Goal: Information Seeking & Learning: Learn about a topic

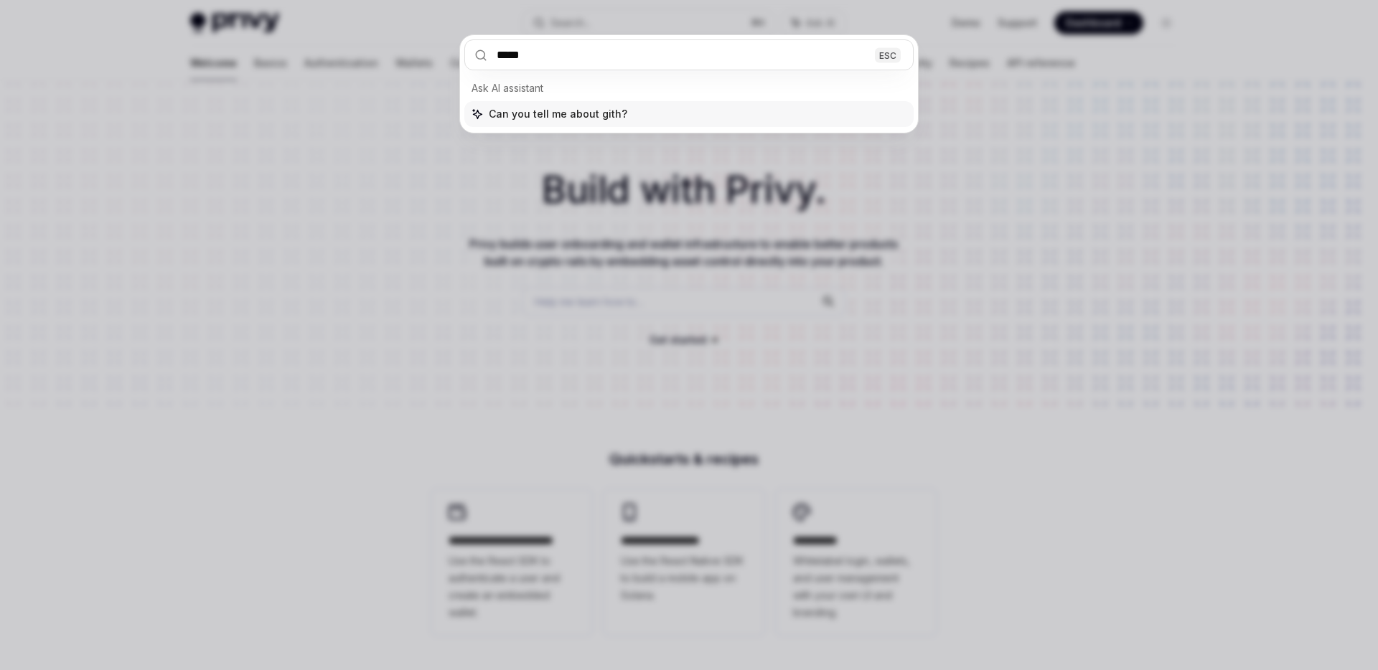
type input "******"
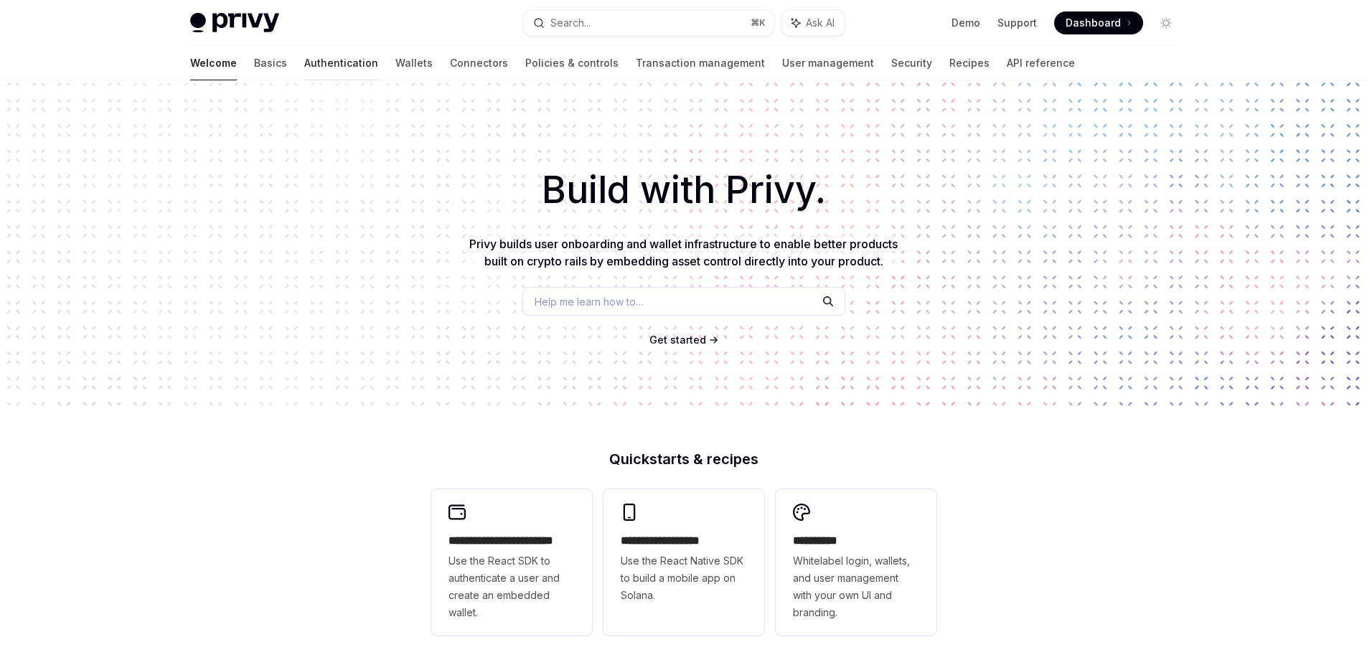
click at [304, 60] on link "Authentication" at bounding box center [341, 63] width 74 height 34
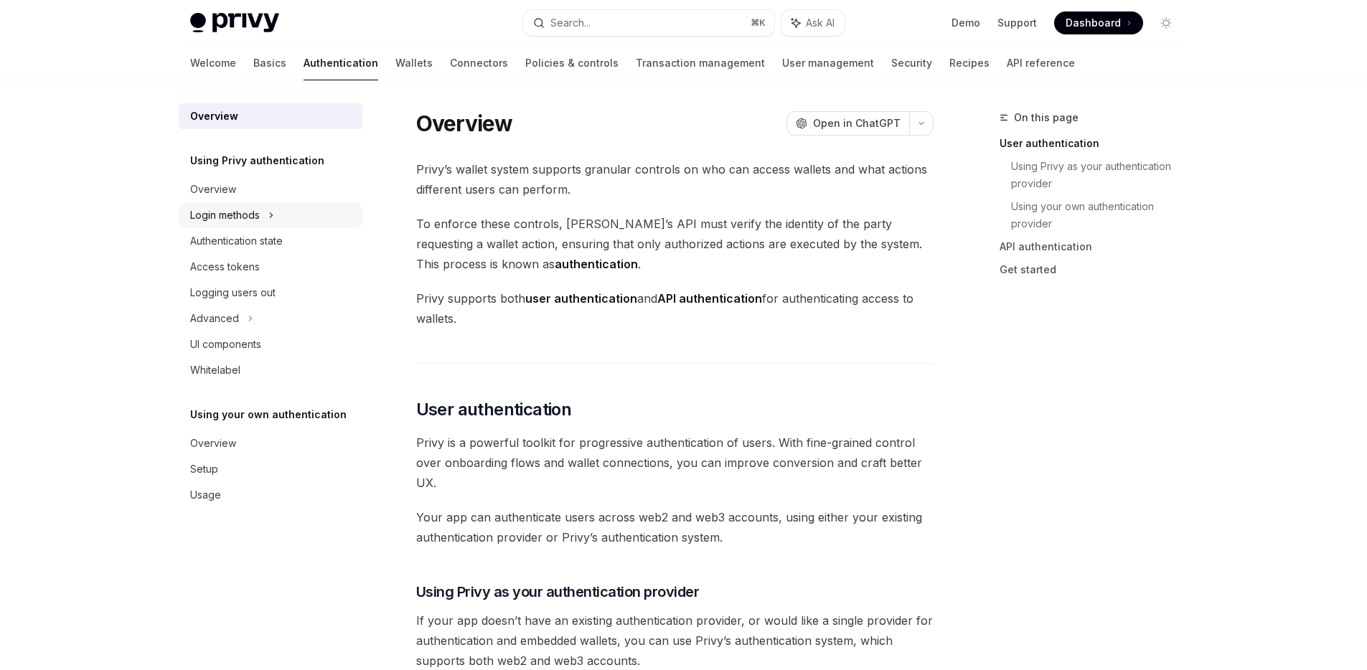
click at [263, 217] on div "Login methods" at bounding box center [271, 215] width 184 height 26
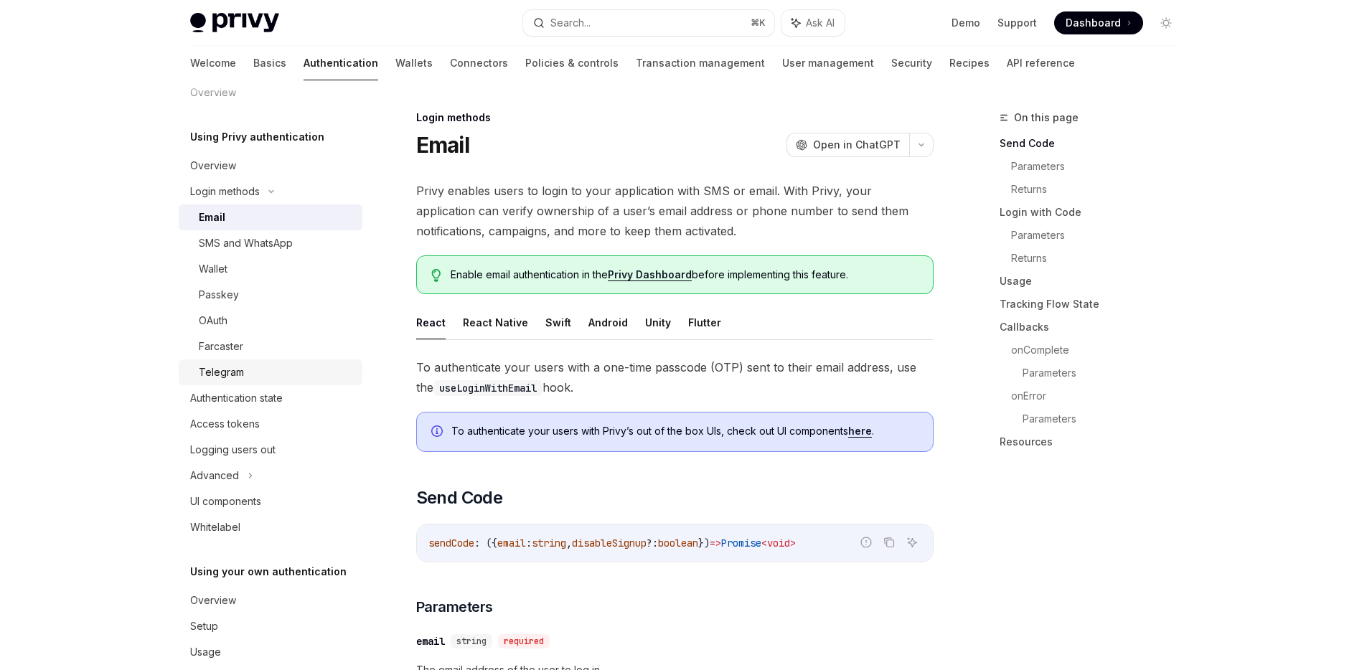
scroll to position [37, 0]
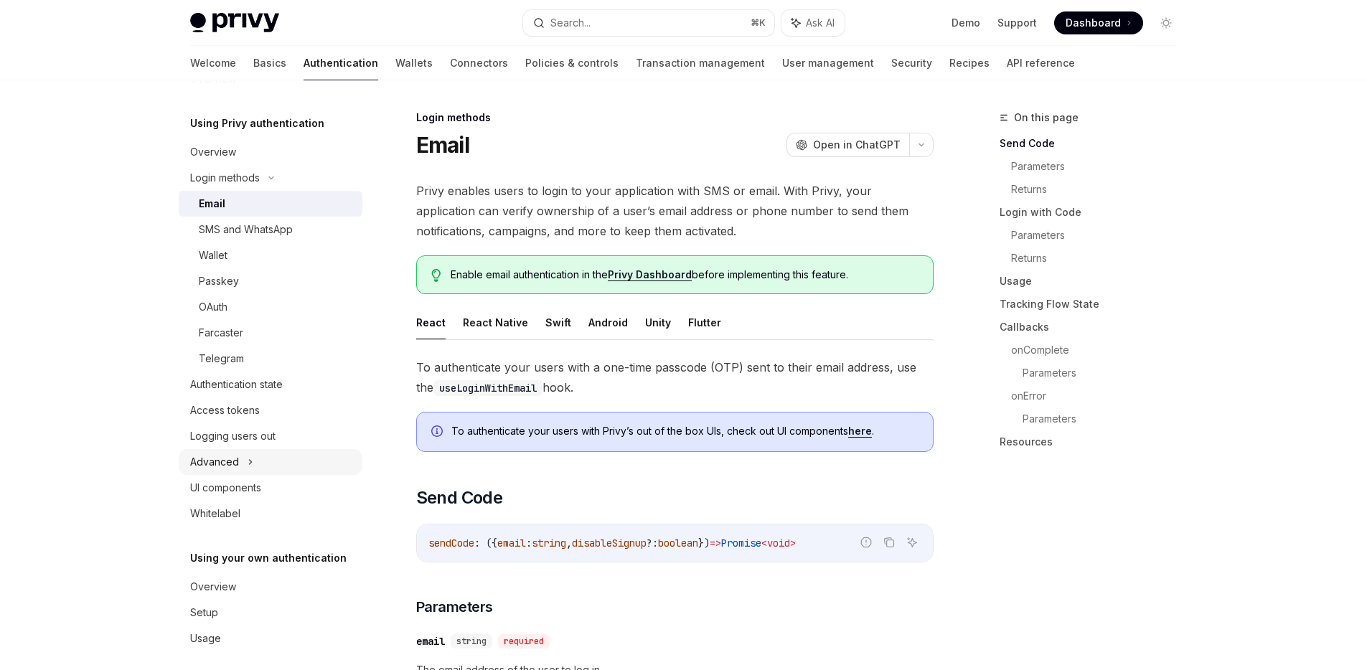
click at [248, 458] on icon at bounding box center [251, 461] width 6 height 17
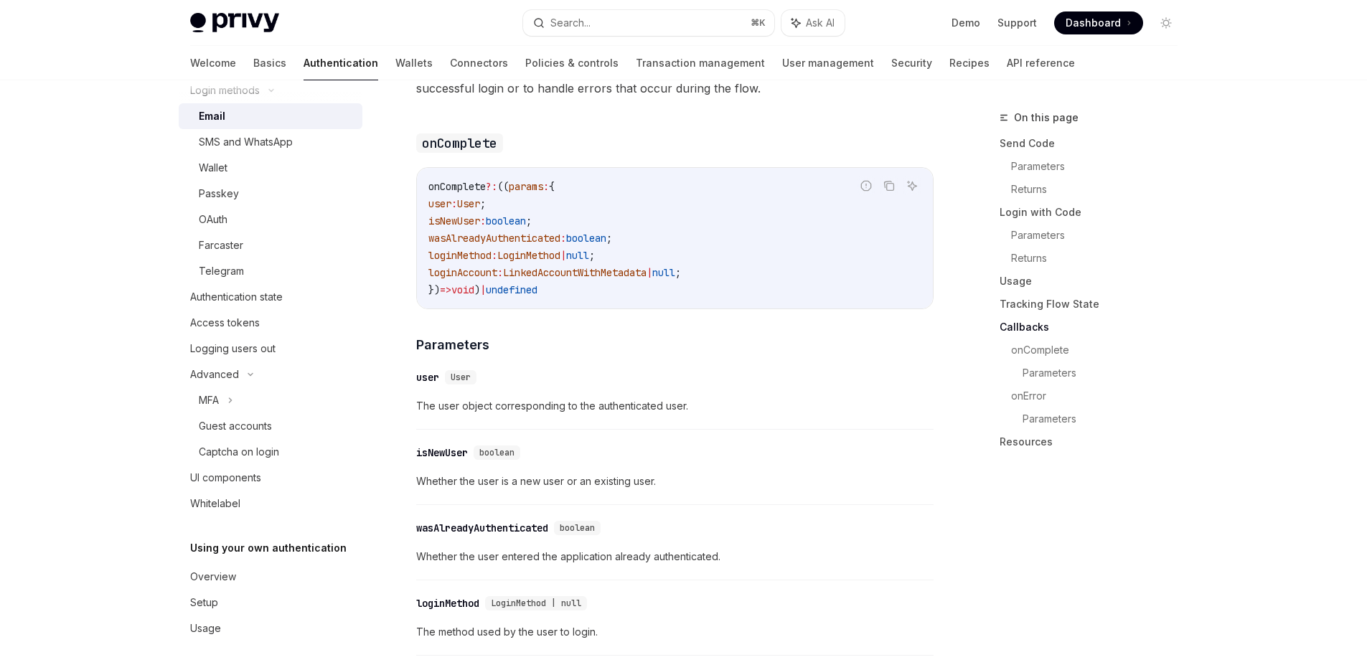
scroll to position [2128, 0]
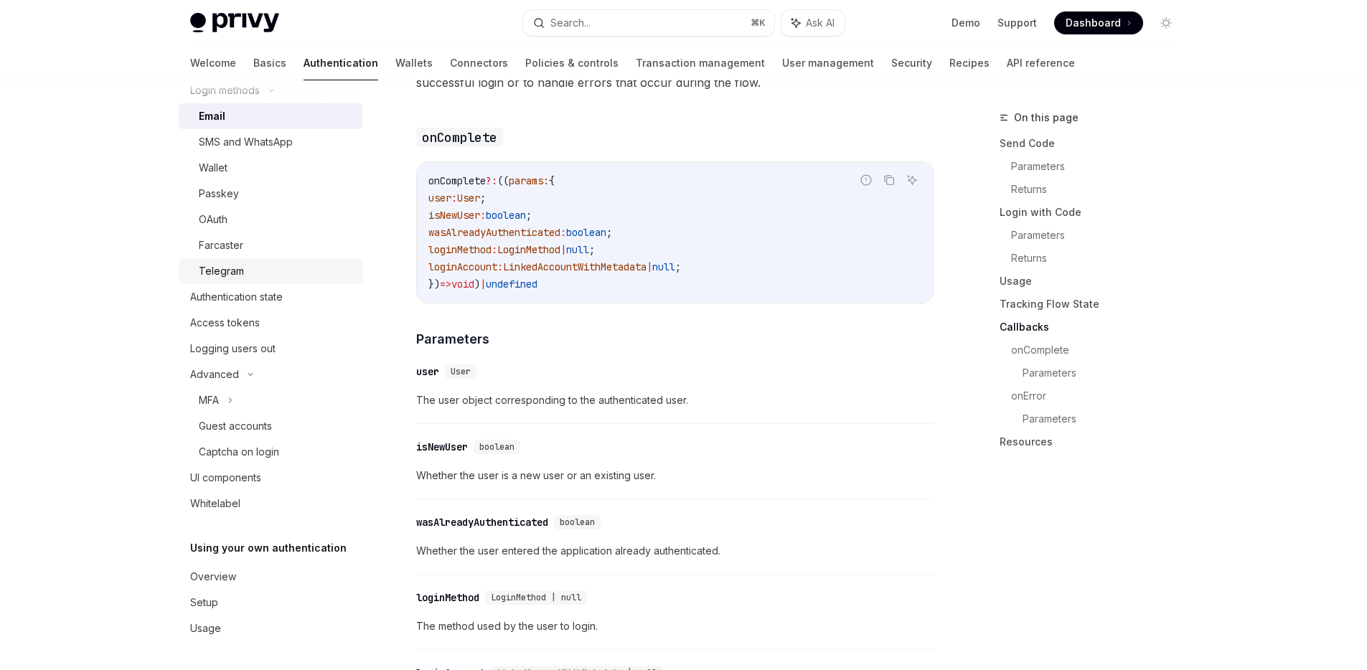
click at [248, 263] on div "Telegram" at bounding box center [276, 271] width 155 height 17
click at [247, 243] on div "Farcaster" at bounding box center [276, 245] width 155 height 17
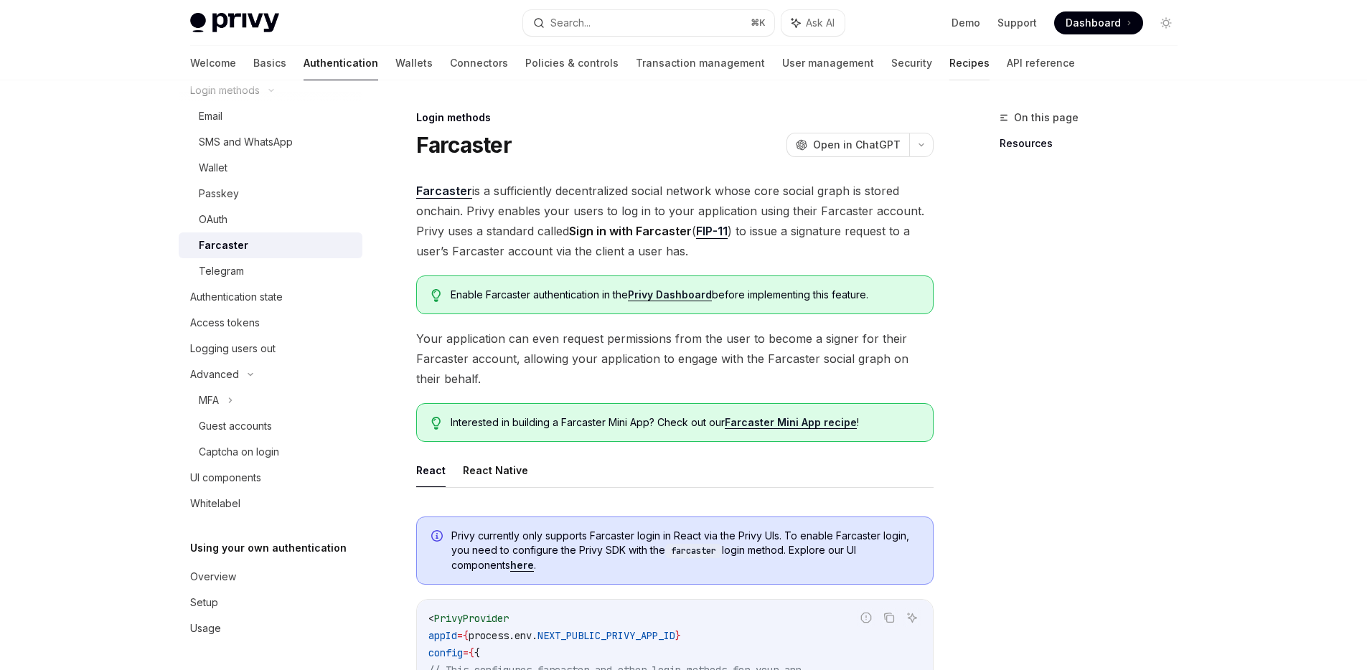
click at [949, 61] on link "Recipes" at bounding box center [969, 63] width 40 height 34
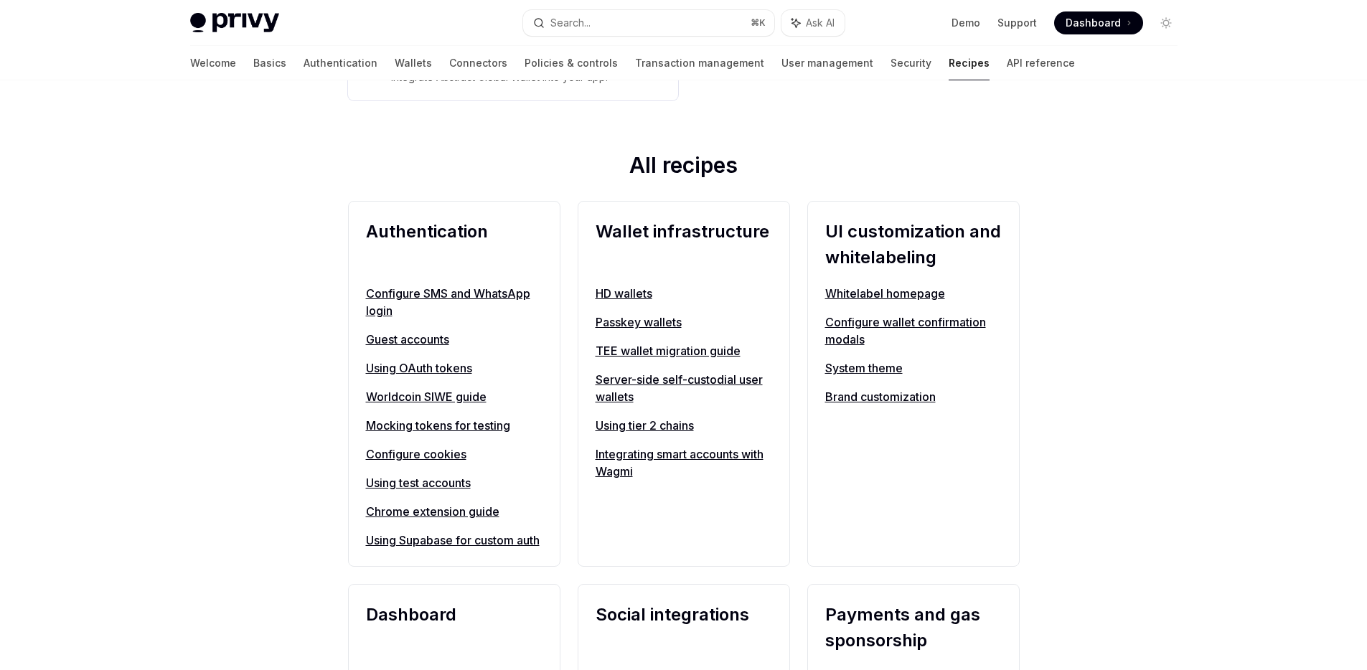
scroll to position [462, 0]
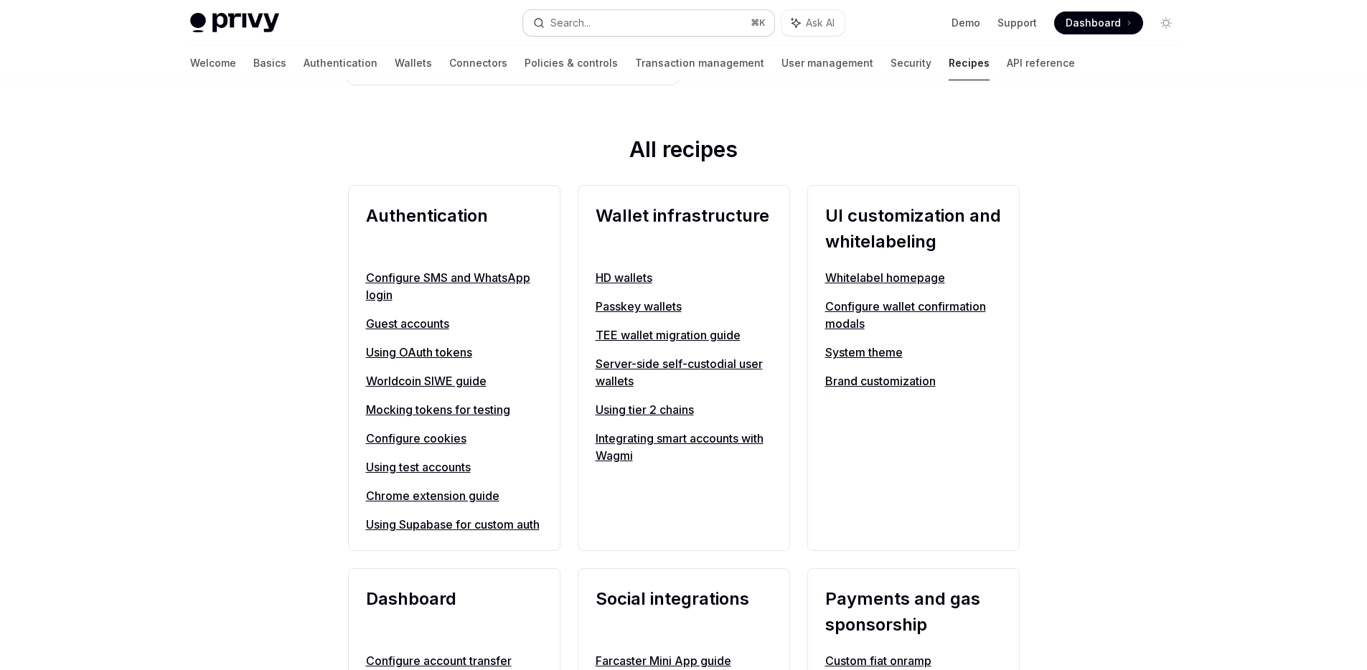
click at [595, 22] on button "Search... ⌘ K" at bounding box center [648, 23] width 251 height 26
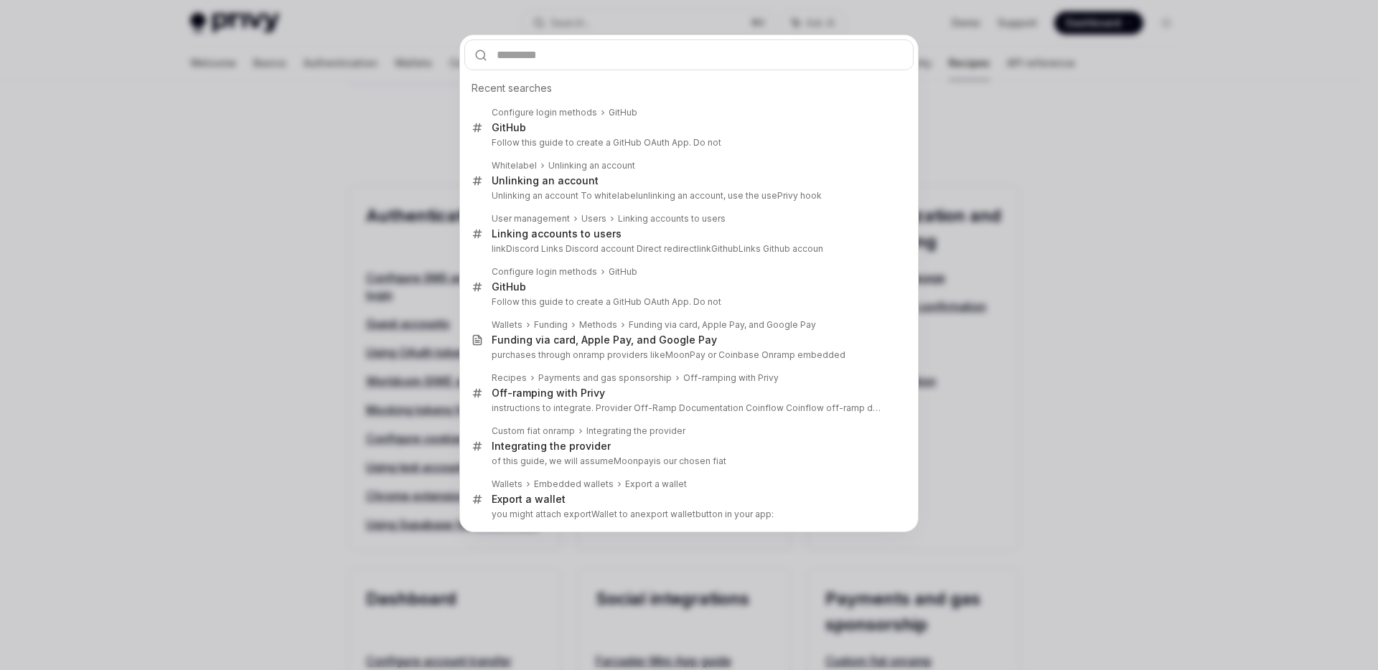
click at [1124, 256] on div "Recent searches Configure login methods GitHub GitHub Follow this guide to crea…" at bounding box center [689, 335] width 1378 height 670
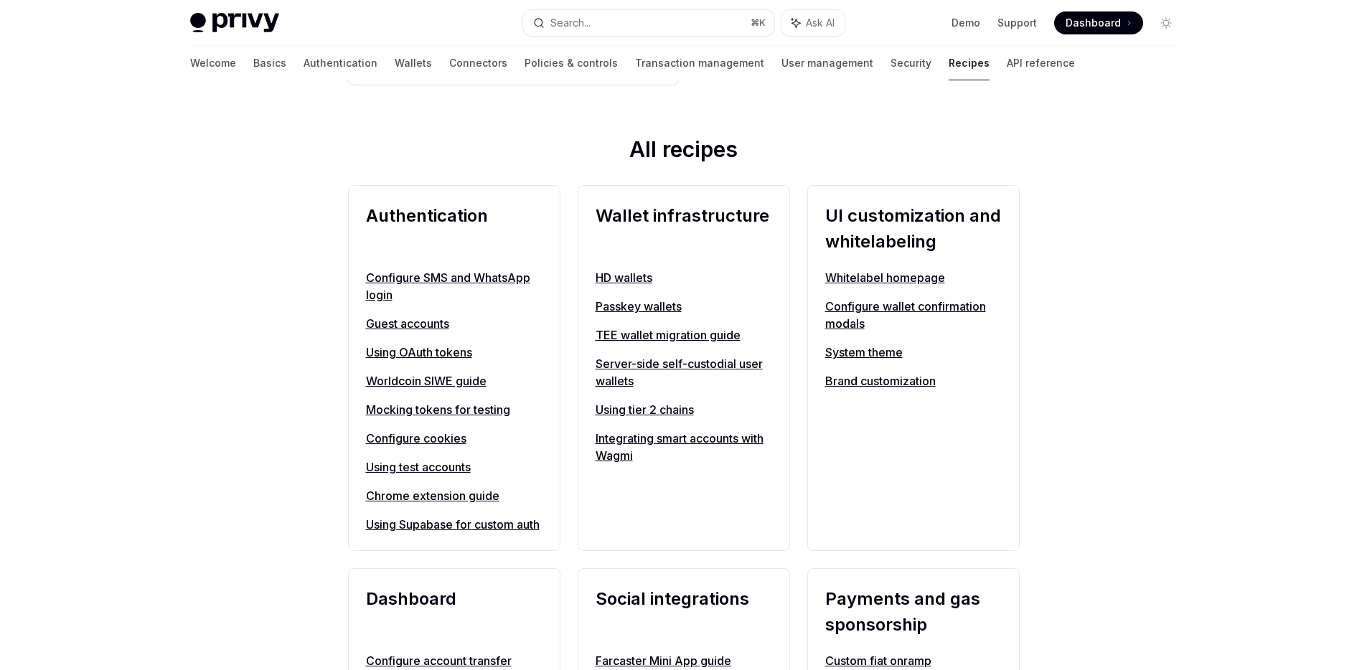
type textarea "*"
